Goal: Transaction & Acquisition: Purchase product/service

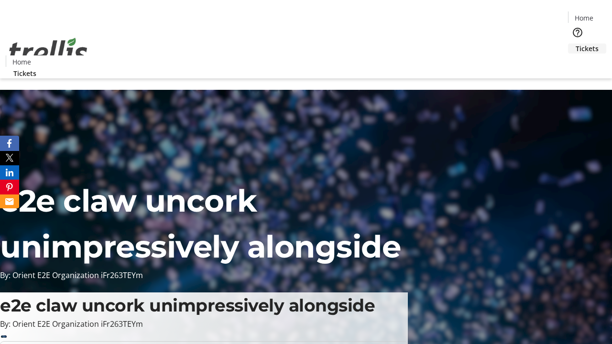
click at [575, 43] on span "Tickets" at bounding box center [586, 48] width 23 height 10
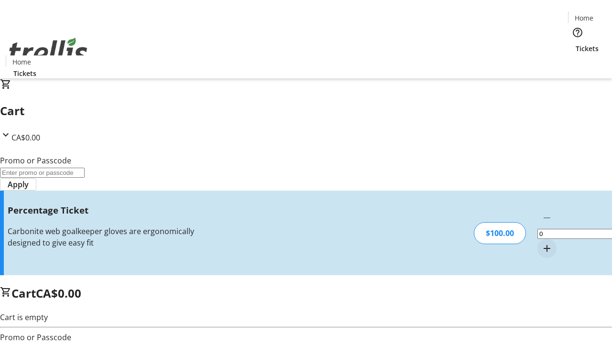
click at [541, 243] on mat-icon "Increment by one" at bounding box center [546, 248] width 11 height 11
type input "1"
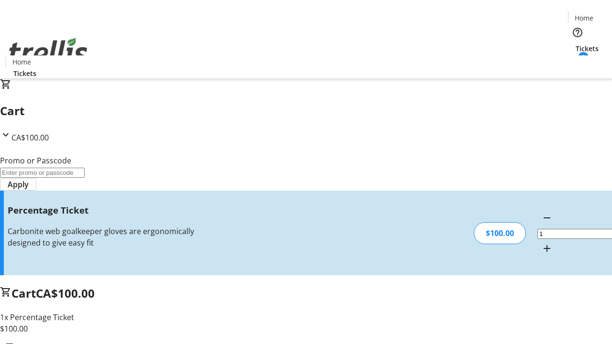
type input "FOO"
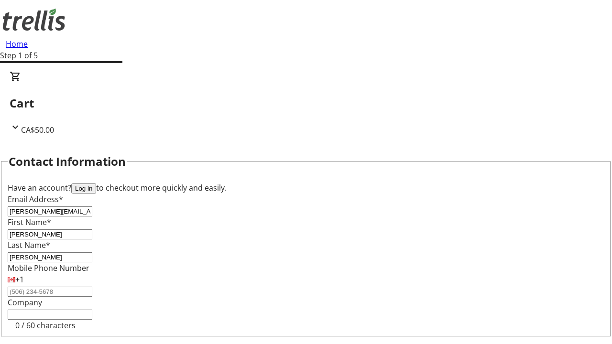
type input "[PERSON_NAME]"
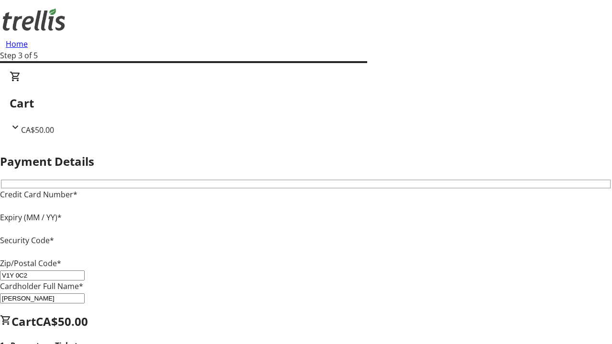
type input "V1Y 0C2"
